Goal: Share content

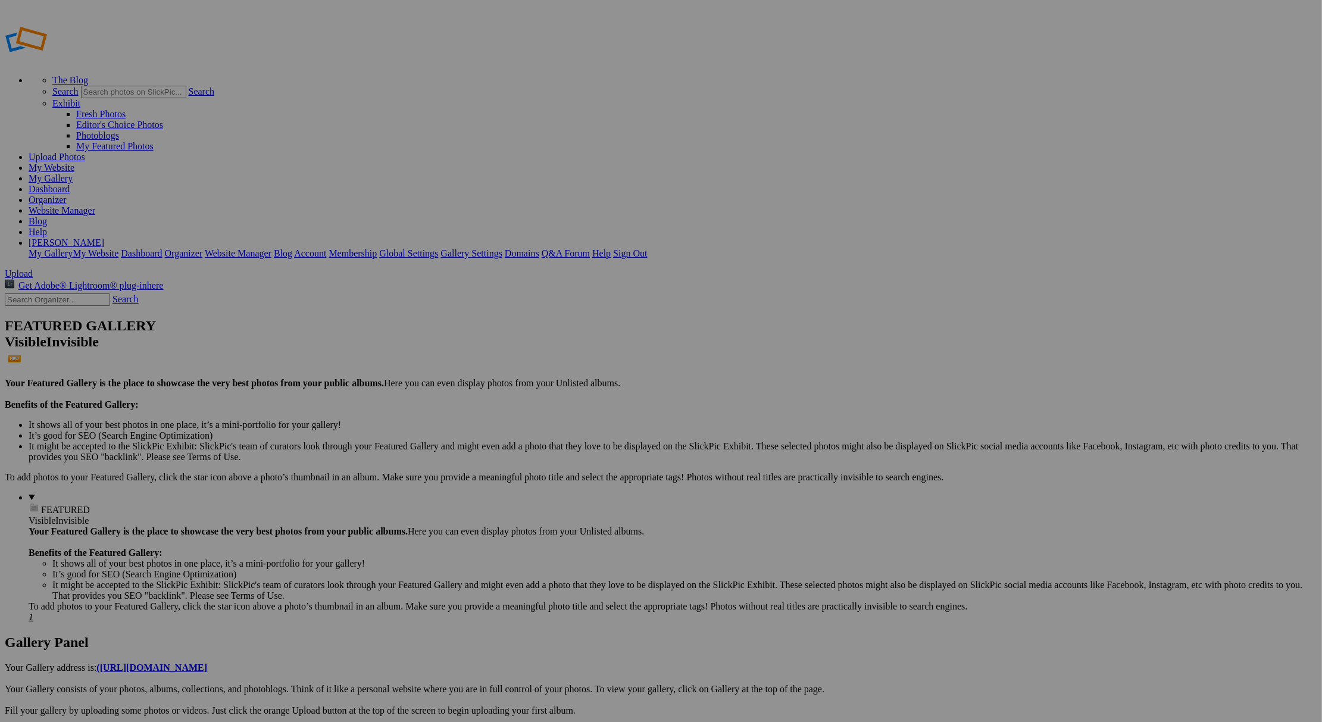
click at [85, 152] on link "Upload Photos" at bounding box center [57, 157] width 57 height 10
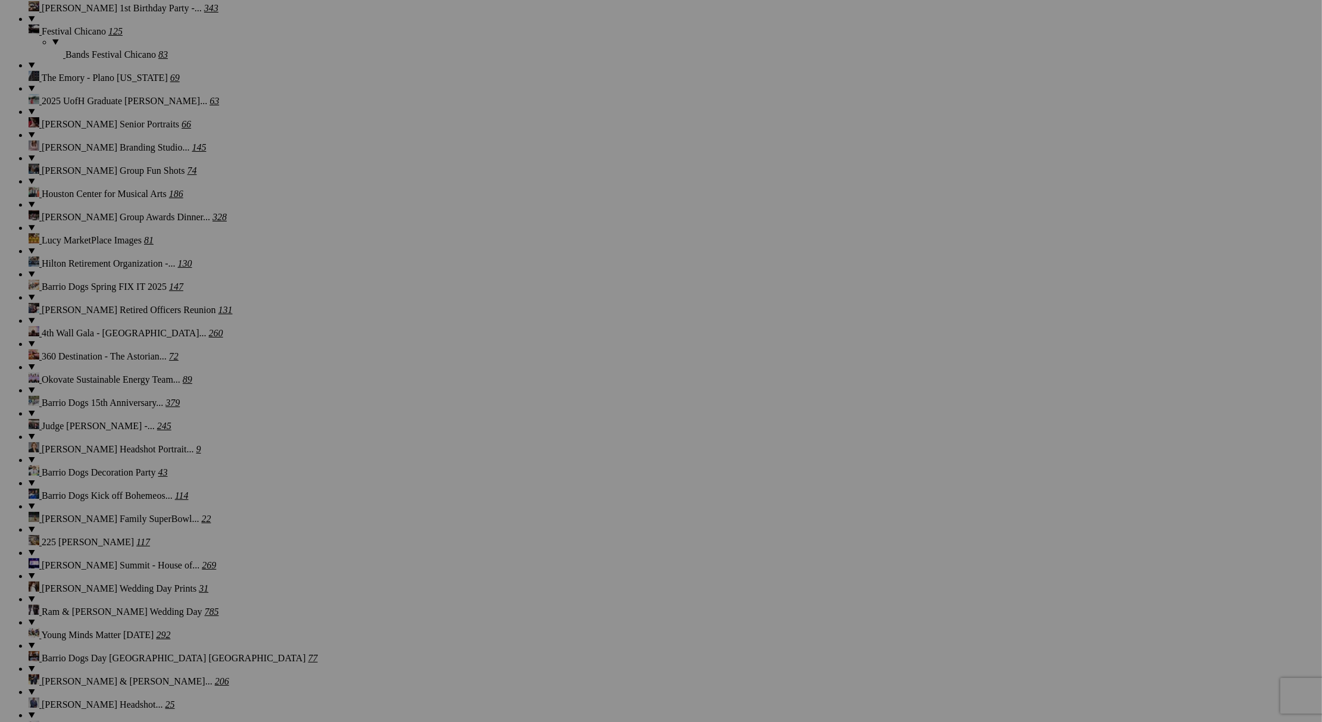
scroll to position [1221, 0]
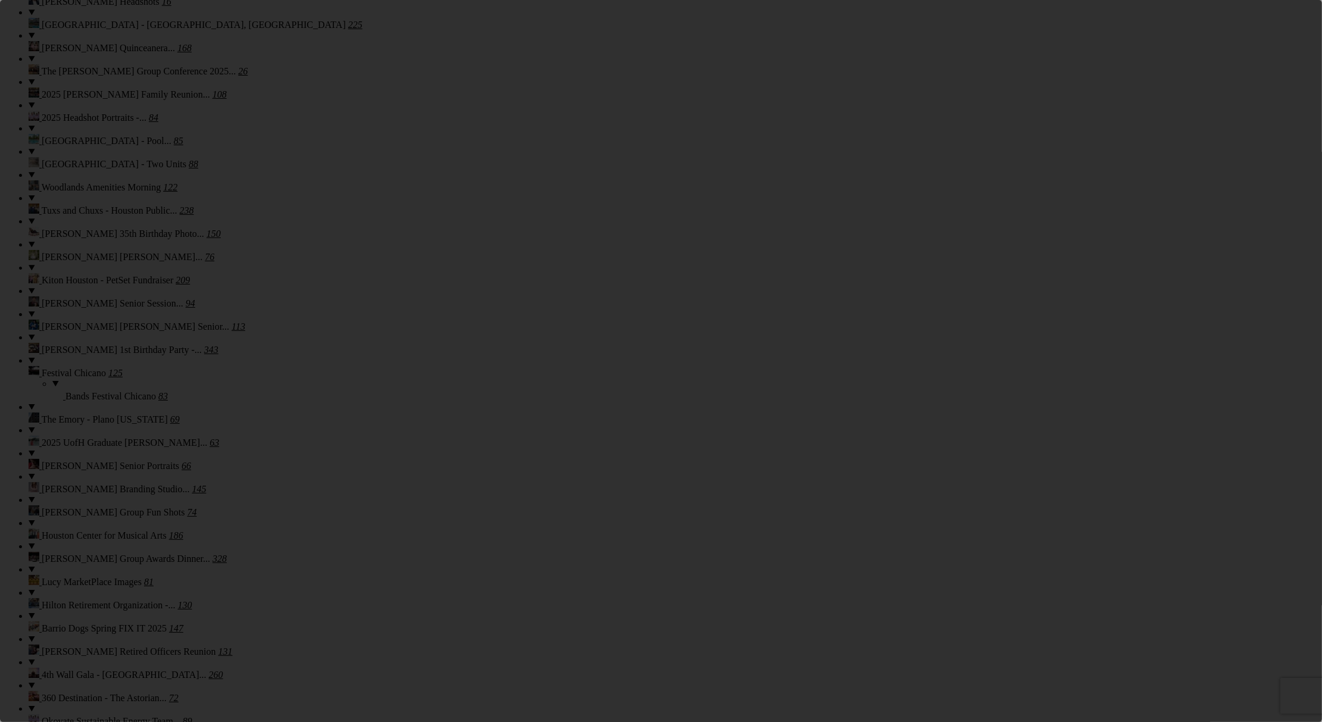
scroll to position [0, 0]
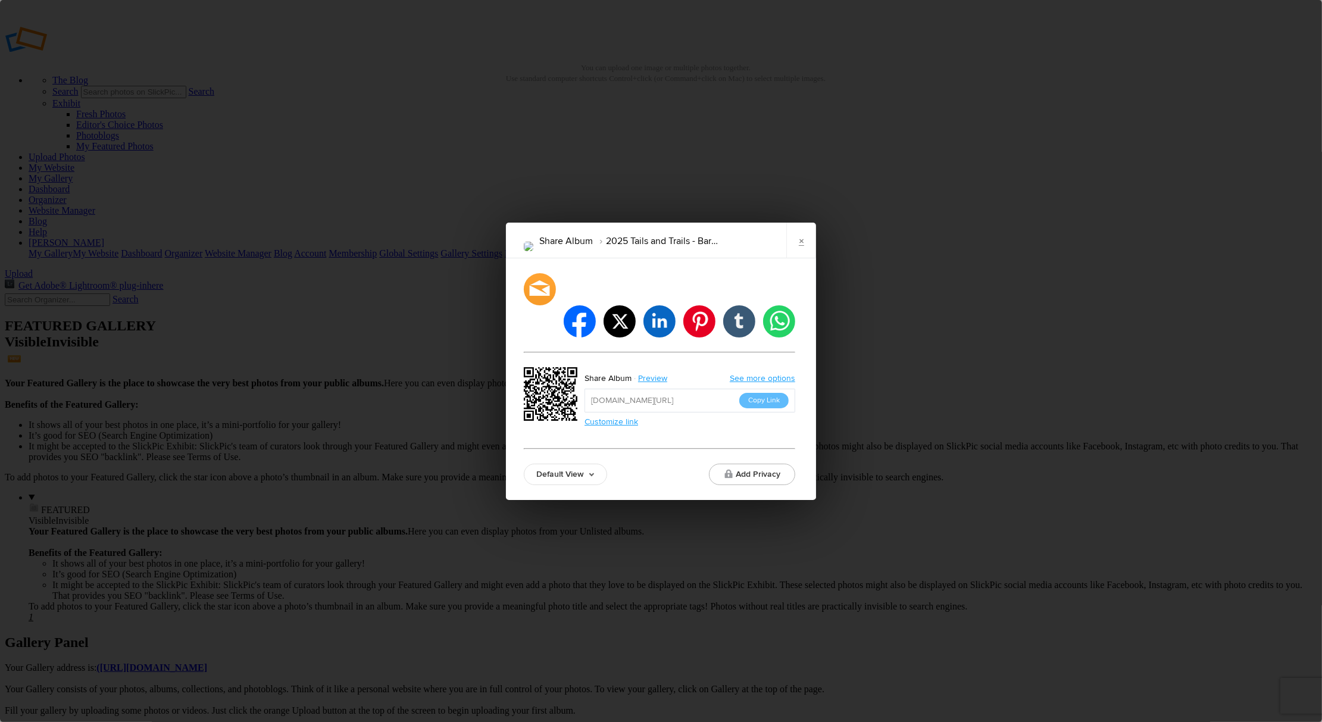
click at [801, 258] on link "×" at bounding box center [801, 241] width 30 height 36
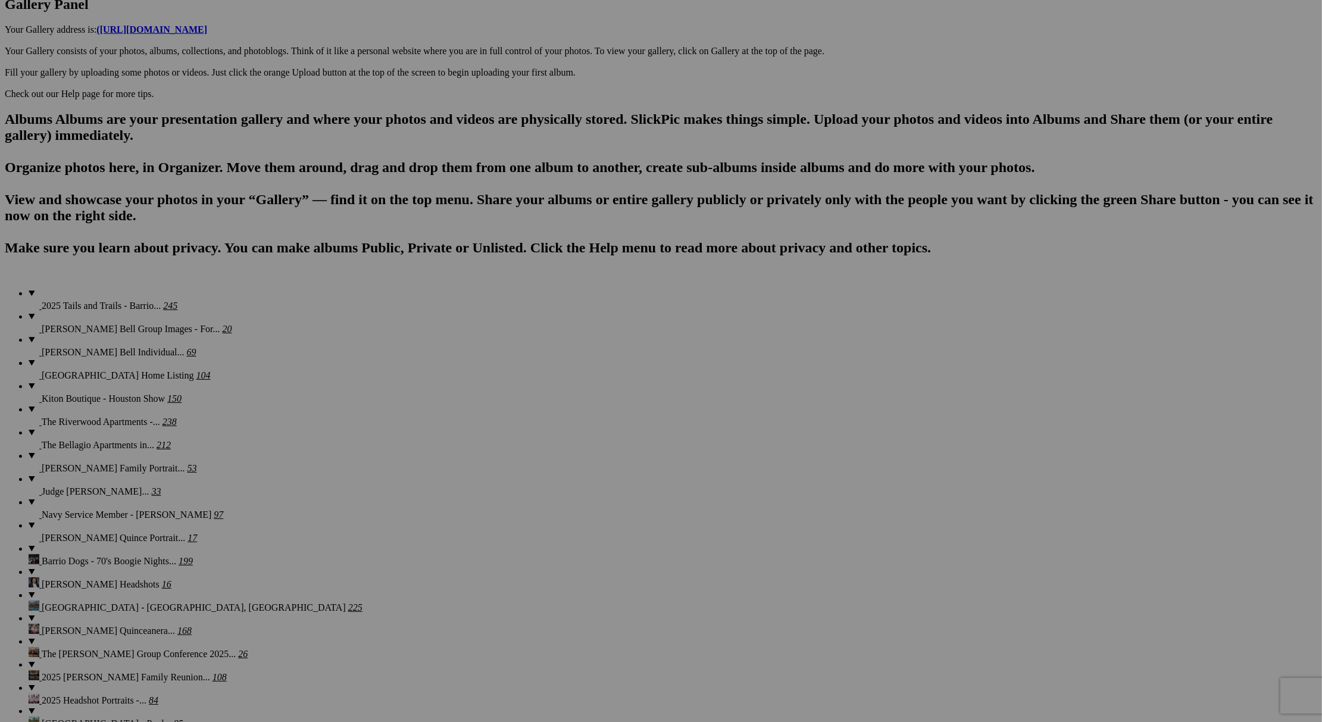
scroll to position [708, 0]
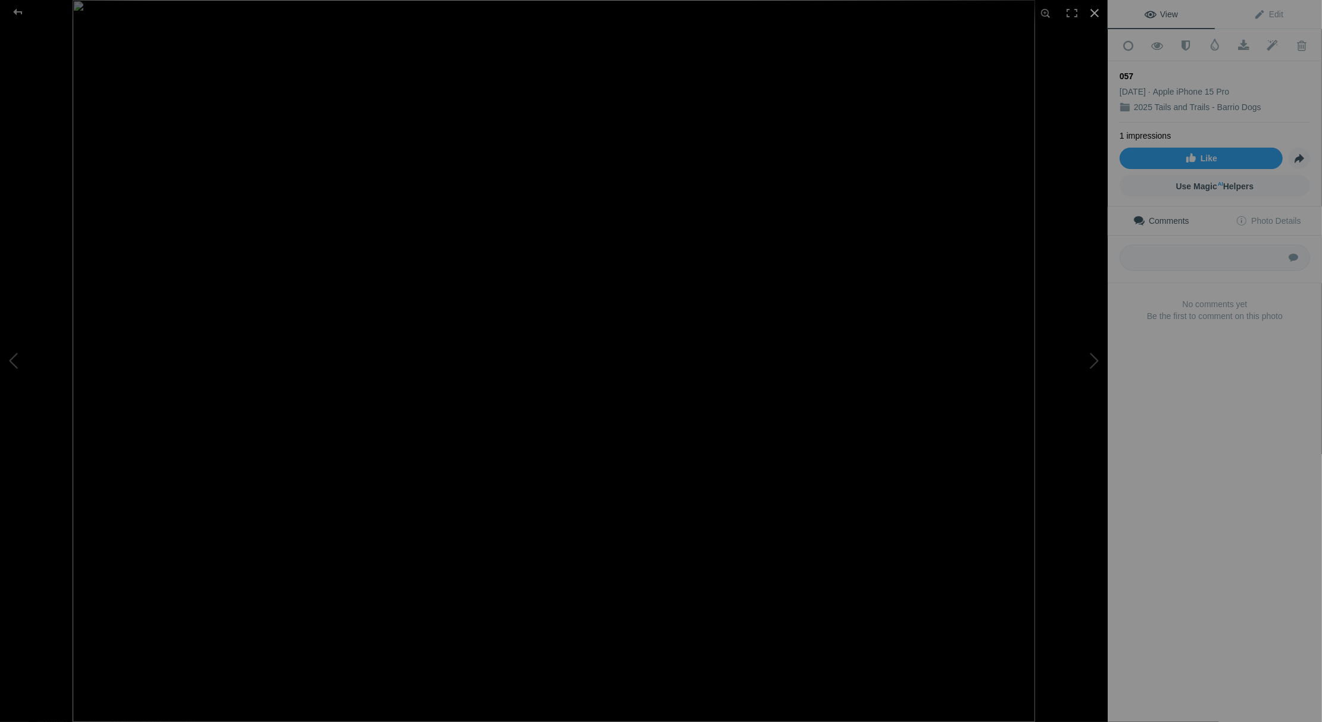
click at [1097, 10] on div at bounding box center [1095, 13] width 26 height 26
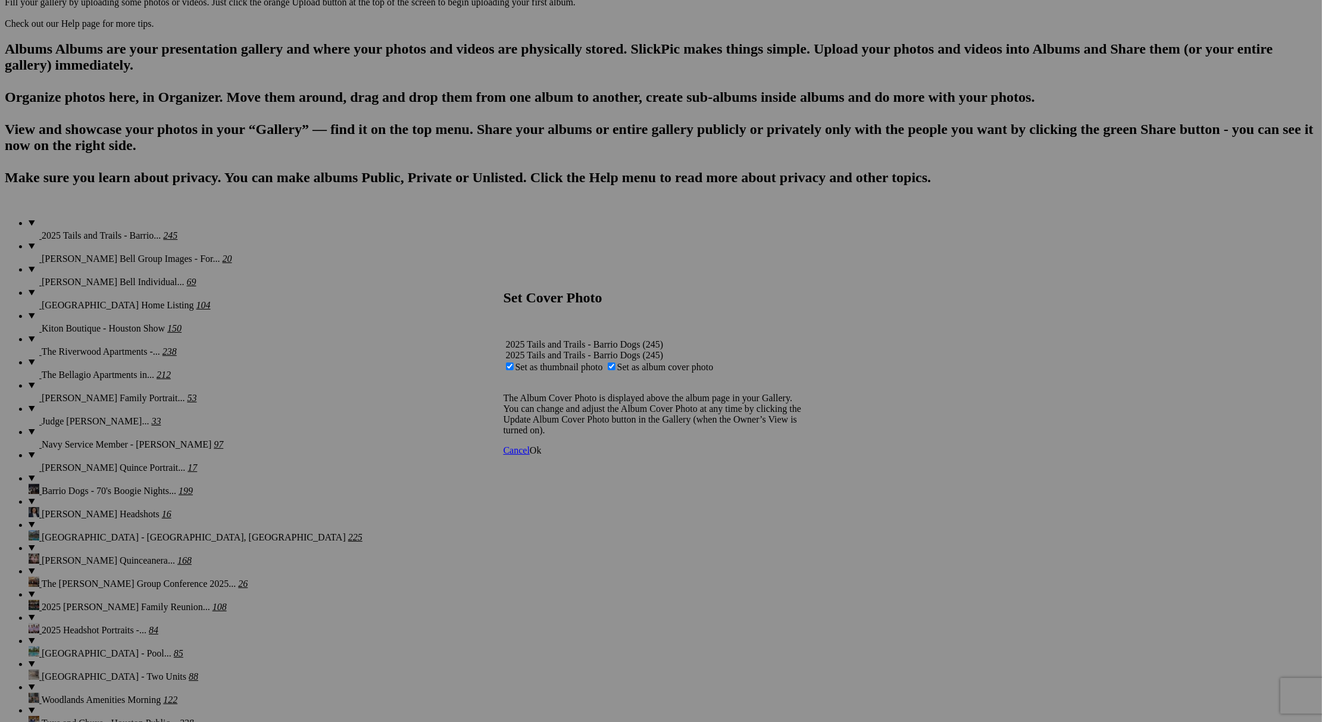
click at [542, 455] on link "Ok" at bounding box center [536, 450] width 12 height 10
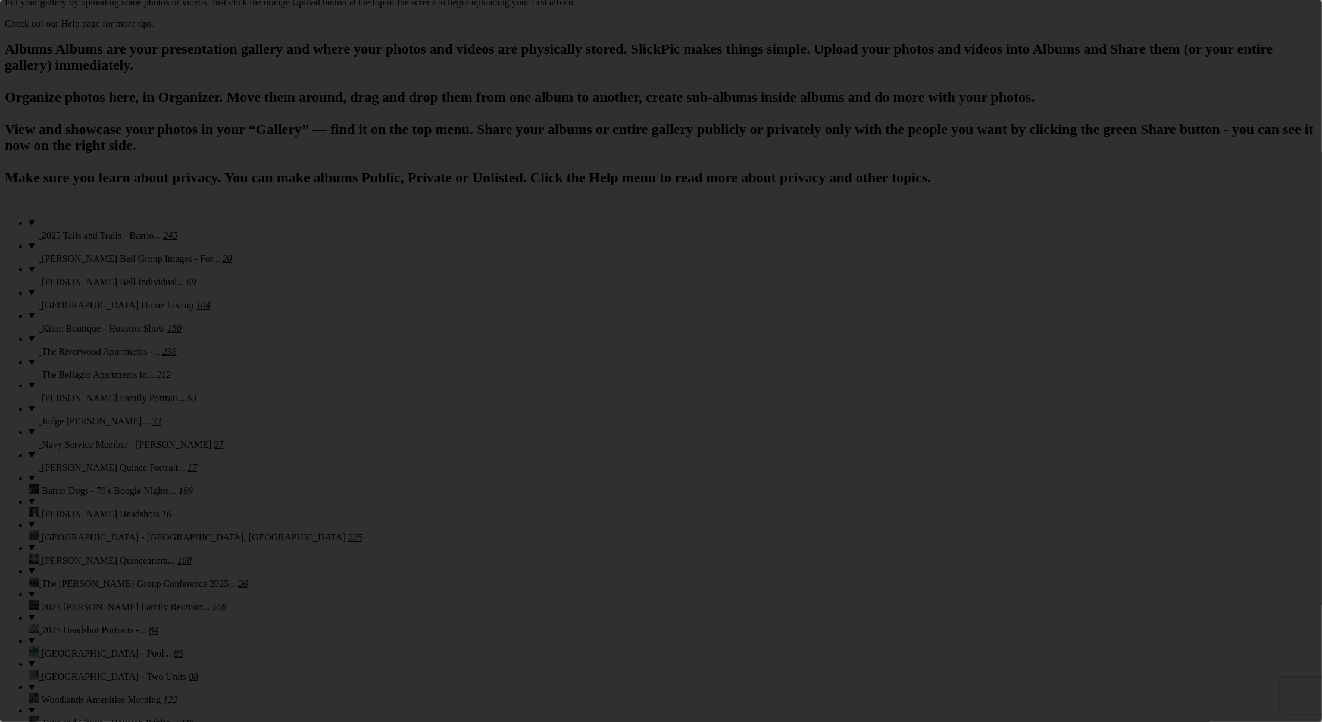
scroll to position [0, 0]
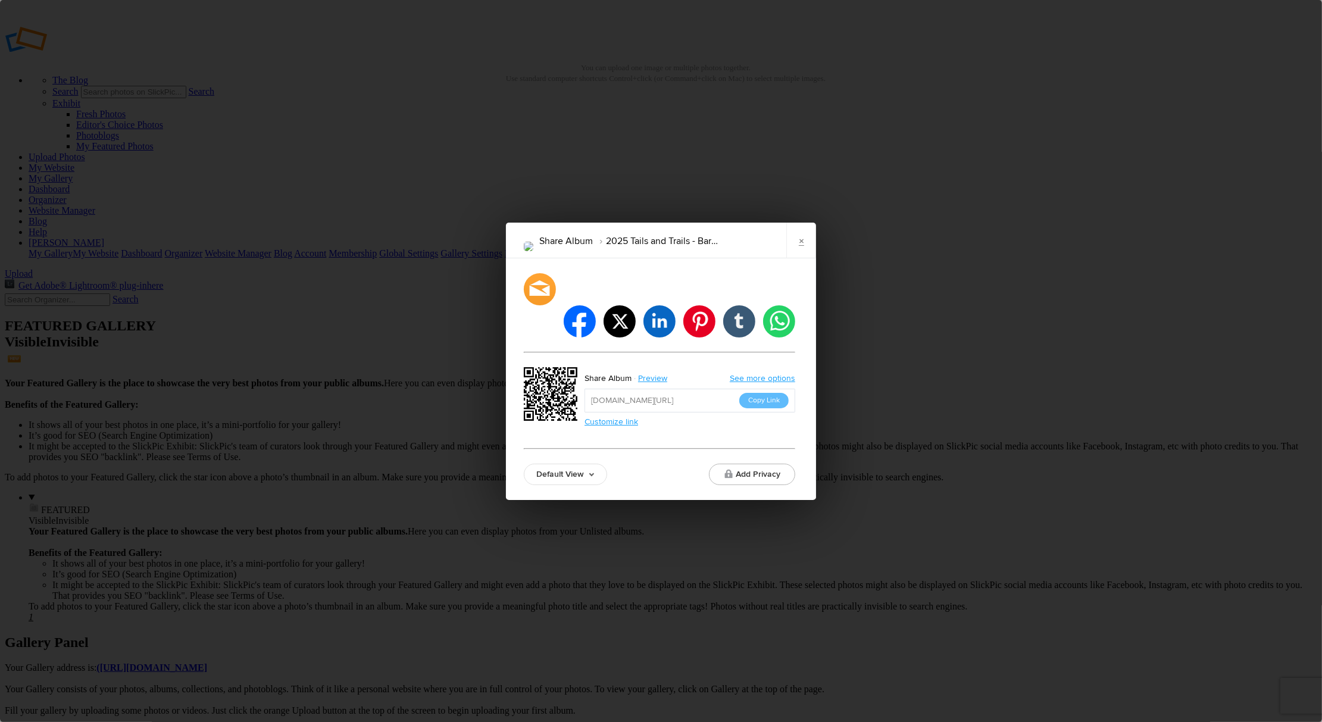
click at [773, 393] on button "Copy Link" at bounding box center [763, 400] width 49 height 15
click at [353, 246] on div "Share Album 2025 Tails and Trails - Barrio Dogs × facebook twitter linkedin pin…" at bounding box center [661, 361] width 1322 height 722
click at [801, 258] on link "×" at bounding box center [801, 241] width 30 height 36
